Goal: Information Seeking & Learning: Understand process/instructions

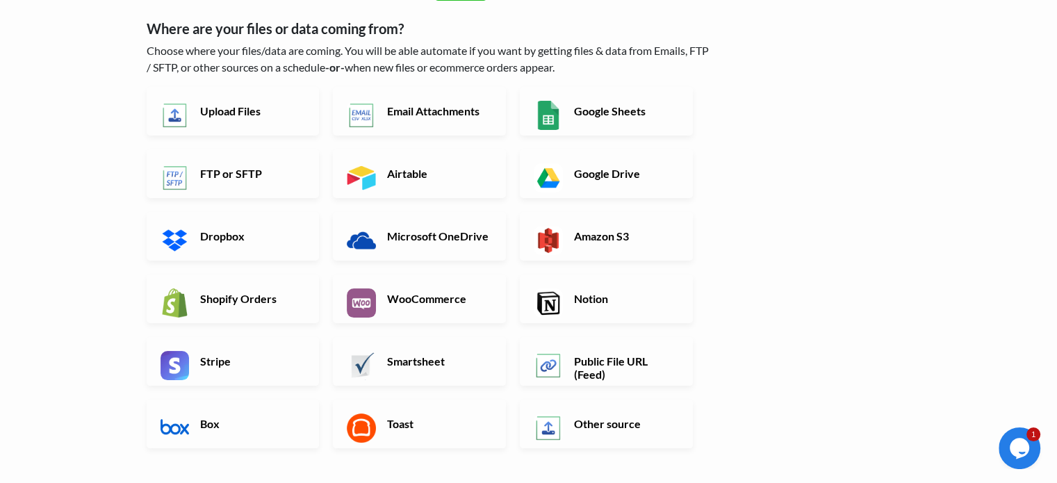
scroll to position [139, 0]
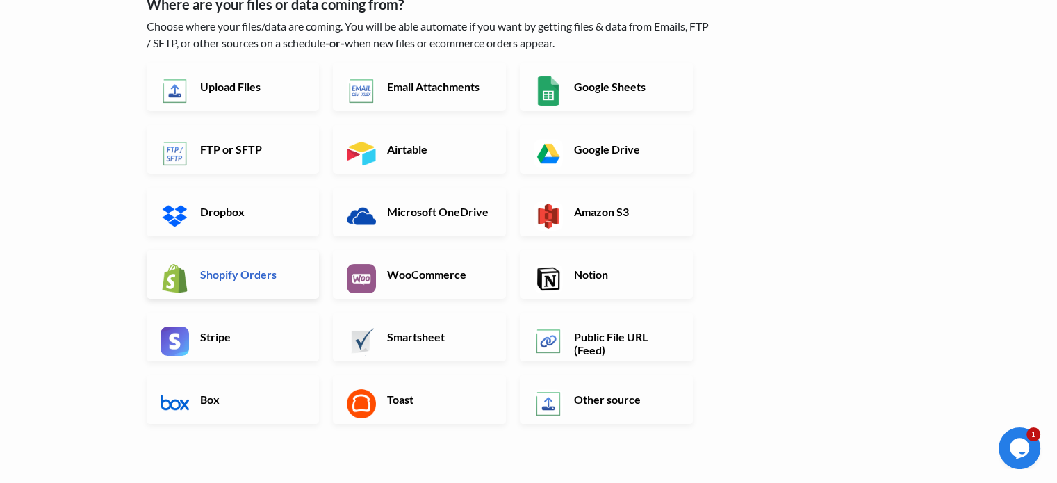
click at [227, 274] on h6 "Shopify Orders" at bounding box center [251, 273] width 109 height 13
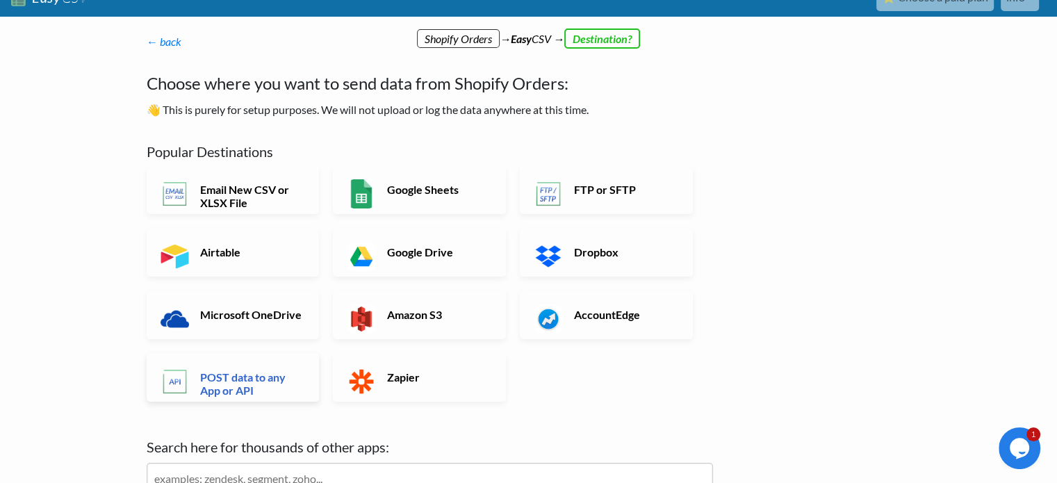
scroll to position [0, 0]
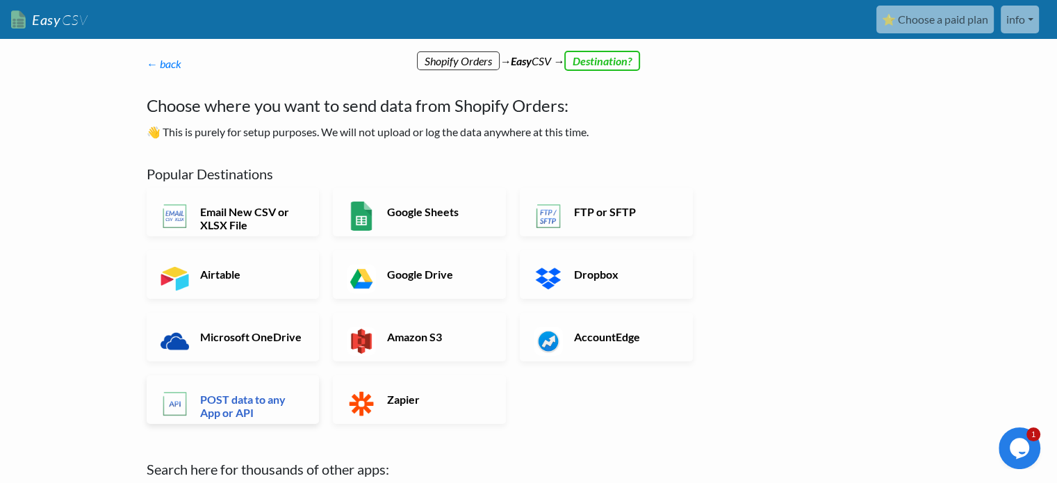
click at [236, 401] on h6 "POST data to any App or API" at bounding box center [251, 406] width 109 height 26
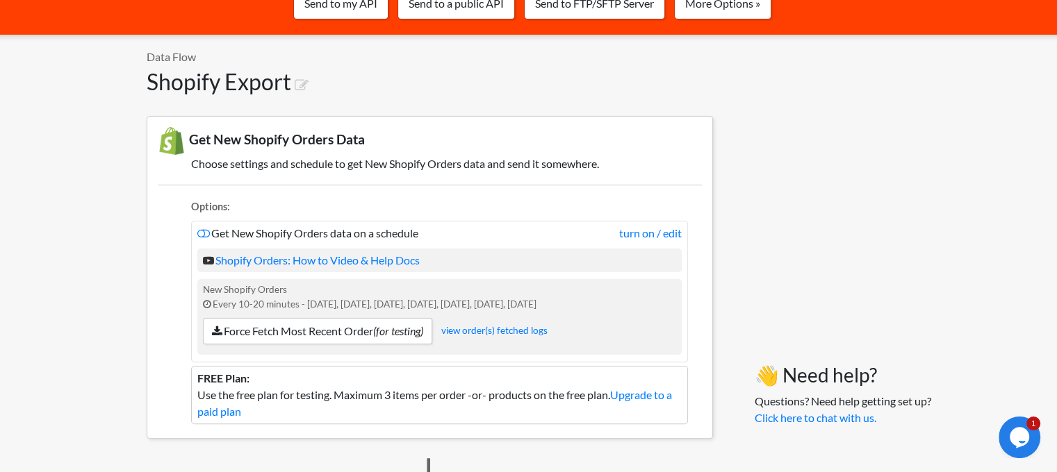
scroll to position [278, 0]
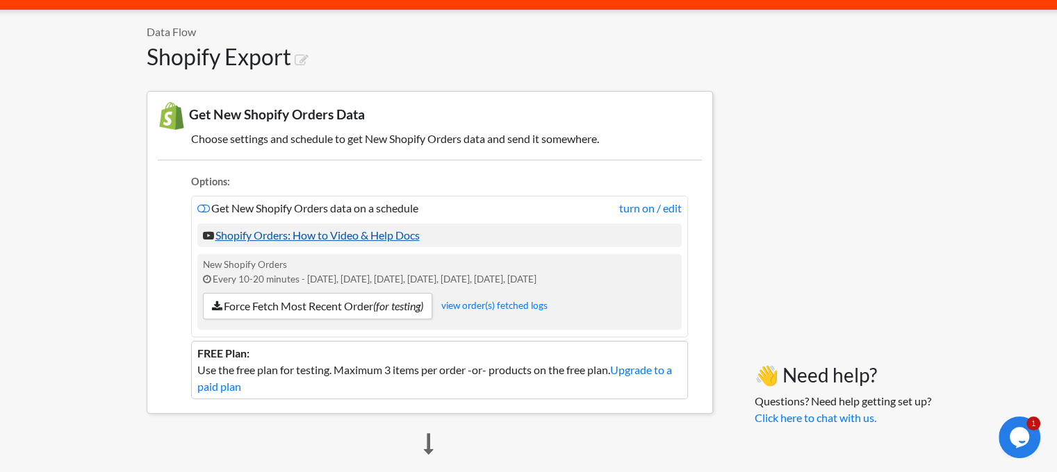
click at [286, 233] on link "Shopify Orders: How to Video & Help Docs" at bounding box center [311, 235] width 217 height 13
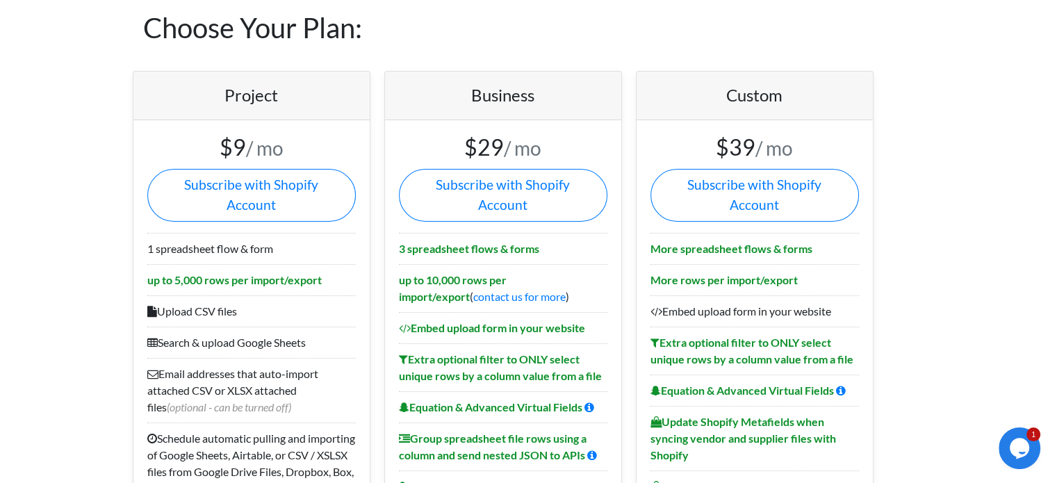
scroll to position [69, 0]
